Goal: Task Accomplishment & Management: Manage account settings

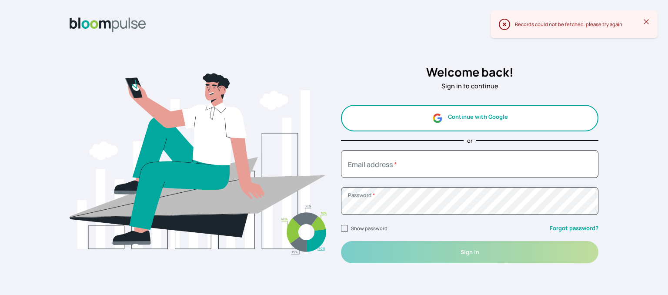
click at [487, 120] on button "Continue with Google" at bounding box center [469, 118] width 257 height 27
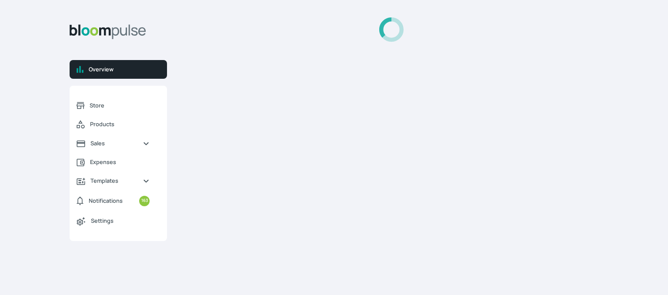
select select "2025"
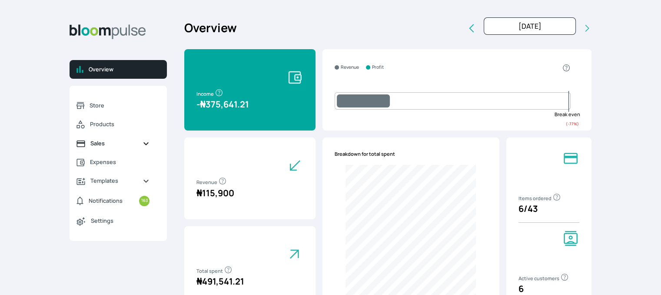
click at [92, 145] on span "Sales" at bounding box center [112, 143] width 45 height 8
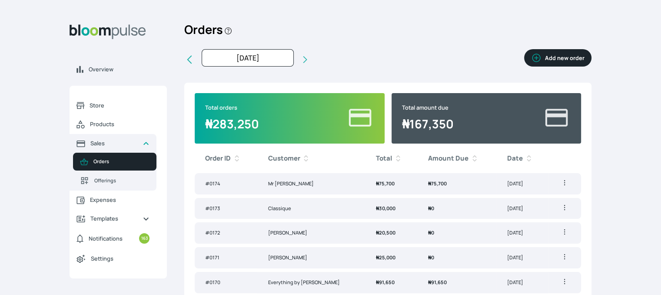
click at [435, 185] on td "₦ 75,700" at bounding box center [457, 183] width 79 height 21
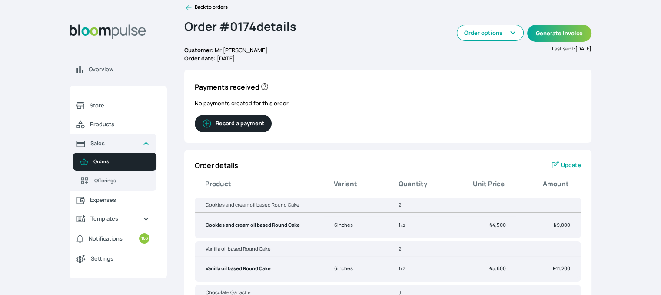
scroll to position [13, 0]
click at [248, 120] on button "Record a payment" at bounding box center [233, 124] width 77 height 17
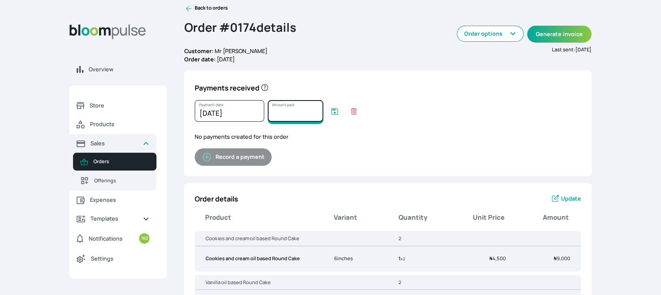
click at [286, 119] on input "Amount paid" at bounding box center [296, 111] width 56 height 22
type input "70000"
click at [333, 111] on icon "submit" at bounding box center [334, 111] width 9 height 9
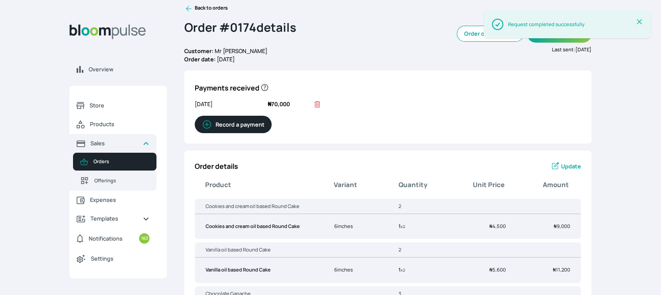
click at [195, 9] on link "Back to orders" at bounding box center [205, 8] width 43 height 9
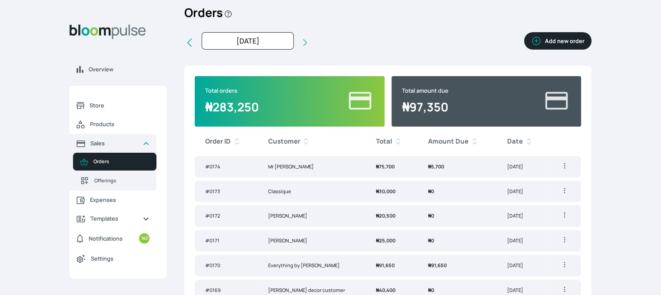
scroll to position [35, 0]
